Goal: Check status: Check status

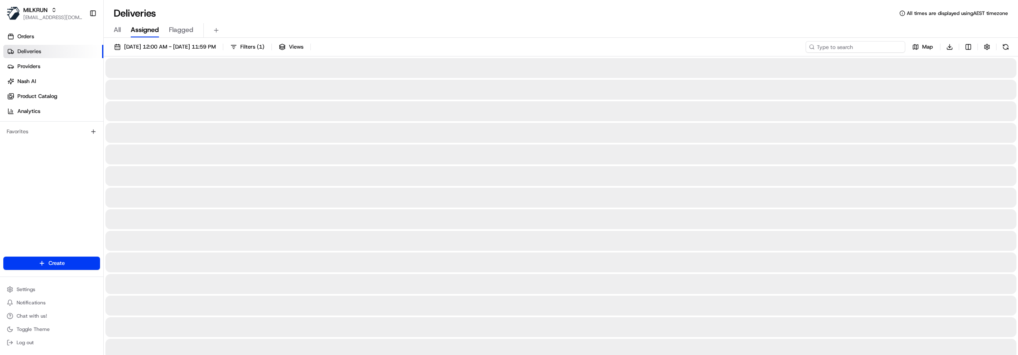
click at [876, 47] on input at bounding box center [856, 47] width 100 height 12
paste input "8194ba36-1c26-4f9f-9633-d14b9f78aa94"
type input "8194ba36-1c26-4f9f-9633-d14b9f78aa94"
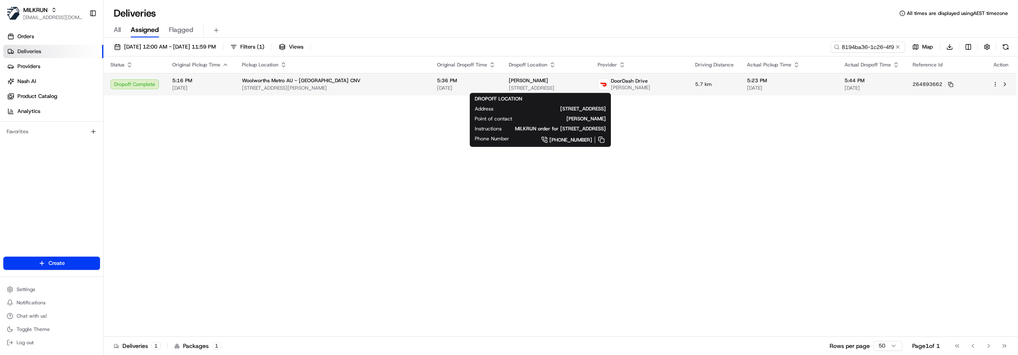
click at [530, 83] on span "[PERSON_NAME]" at bounding box center [528, 80] width 39 height 7
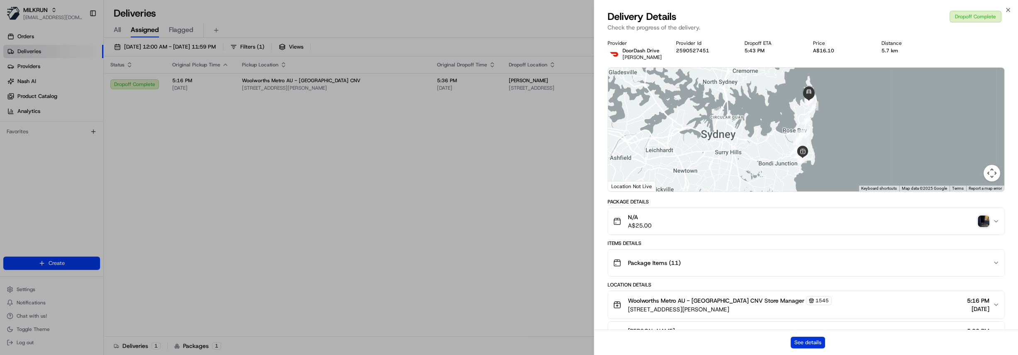
click at [812, 340] on button "See details" at bounding box center [808, 343] width 34 height 12
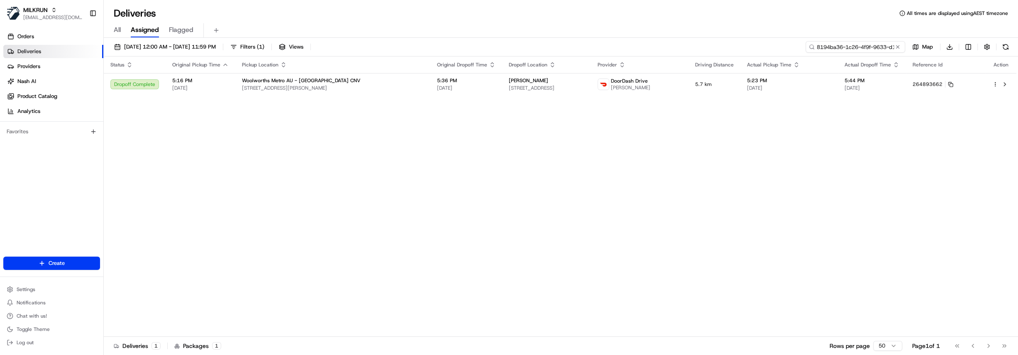
click at [868, 46] on input "8194ba36-1c26-4f9f-9633-d14b9f78aa94" at bounding box center [856, 47] width 100 height 12
click at [474, 87] on span "[DATE]" at bounding box center [466, 88] width 59 height 7
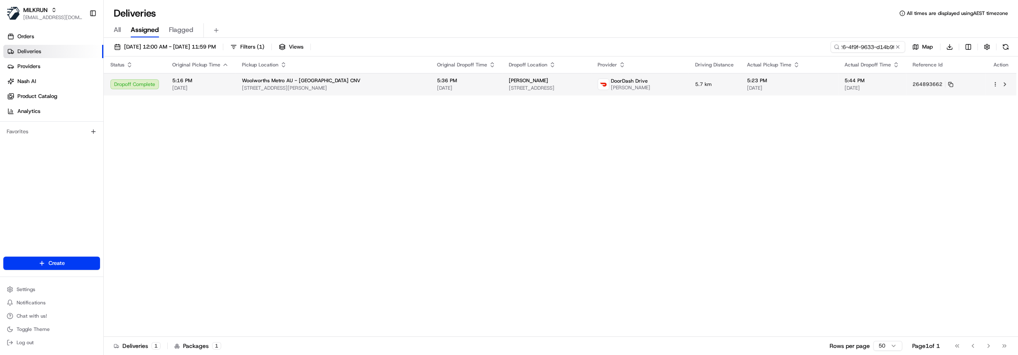
scroll to position [0, 0]
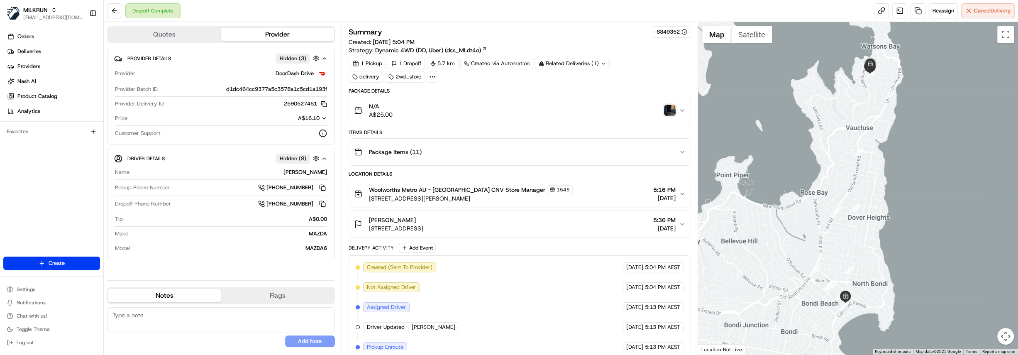
click at [668, 112] on img "button" at bounding box center [670, 111] width 12 height 12
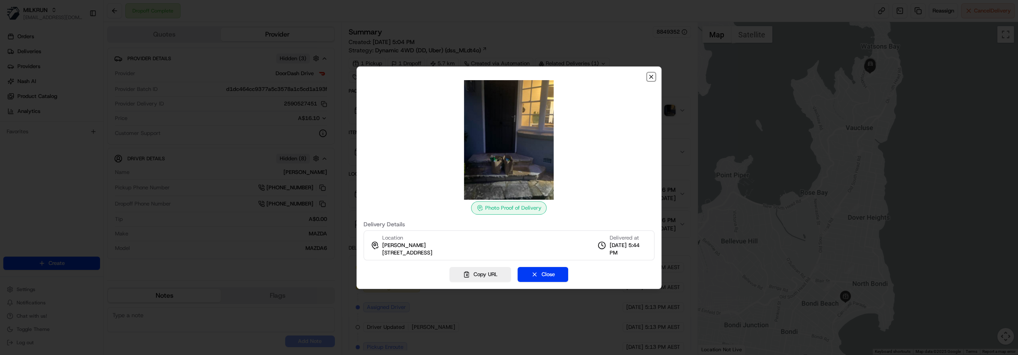
click at [651, 78] on icon "button" at bounding box center [651, 76] width 7 height 7
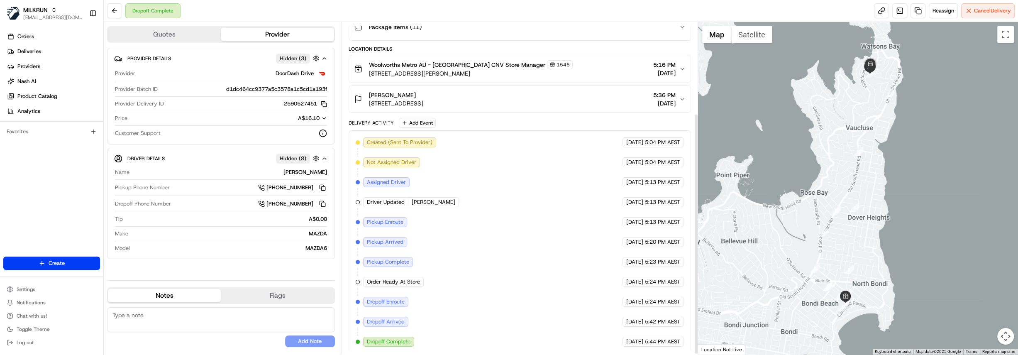
scroll to position [126, 0]
